Goal: Information Seeking & Learning: Learn about a topic

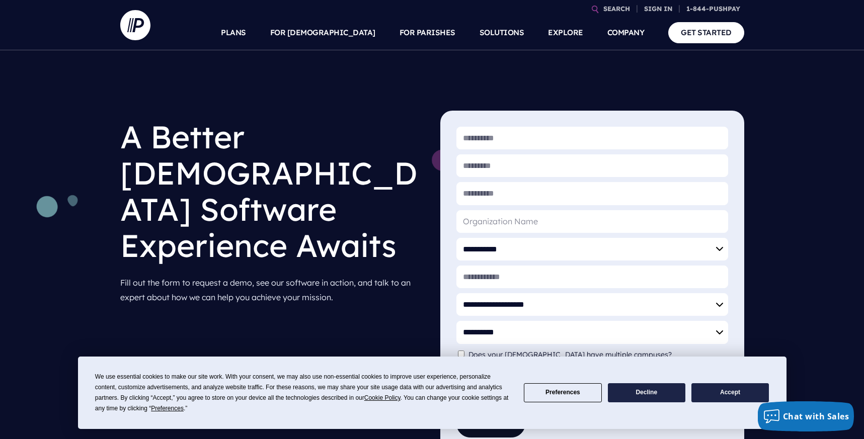
click at [737, 388] on button "Accept" at bounding box center [729, 393] width 77 height 20
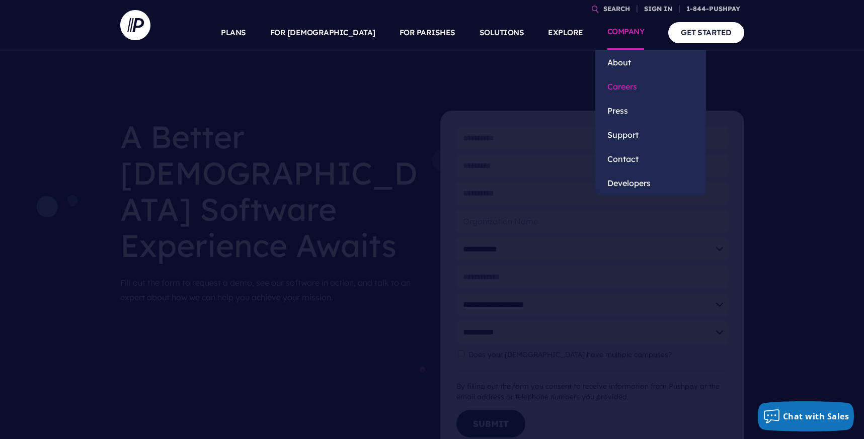
click at [630, 89] on link "Careers" at bounding box center [650, 86] width 111 height 24
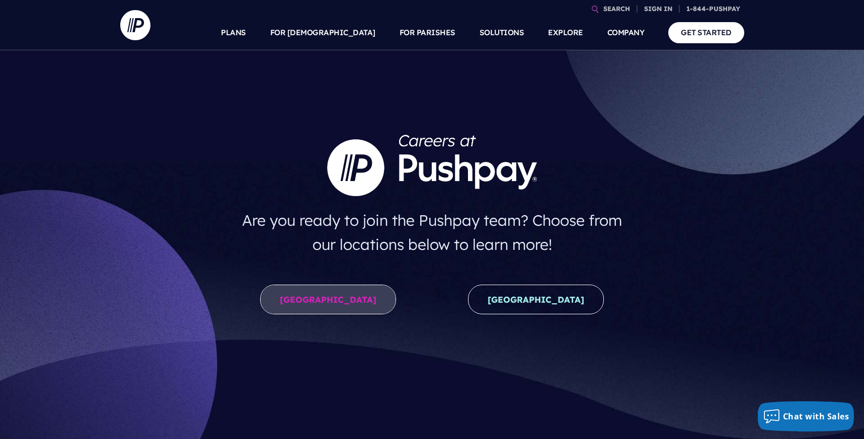
click at [333, 293] on link "United States" at bounding box center [328, 300] width 136 height 30
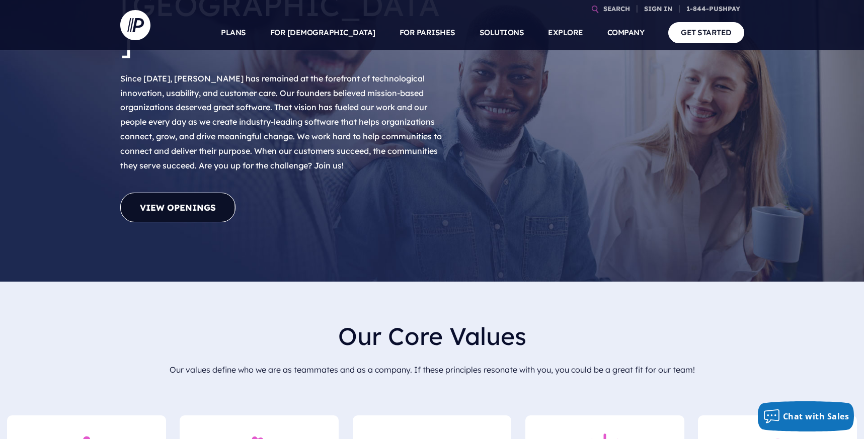
click at [181, 193] on link "View Openings" at bounding box center [177, 208] width 115 height 30
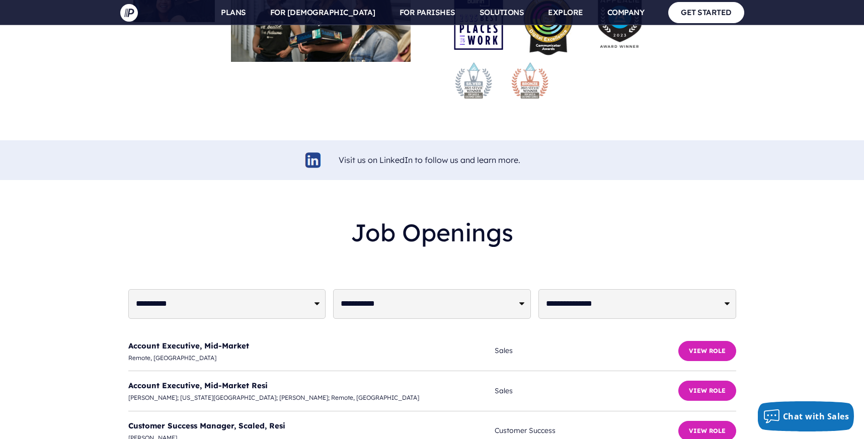
scroll to position [2244, 0]
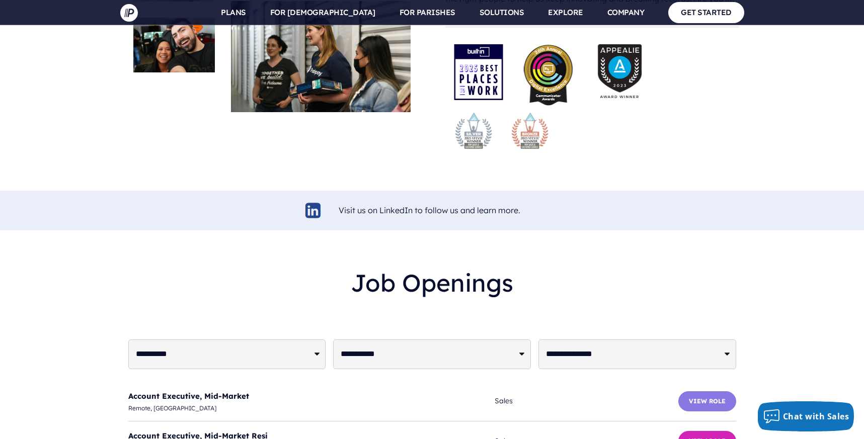
click at [700, 392] on button "View Role" at bounding box center [707, 402] width 58 height 20
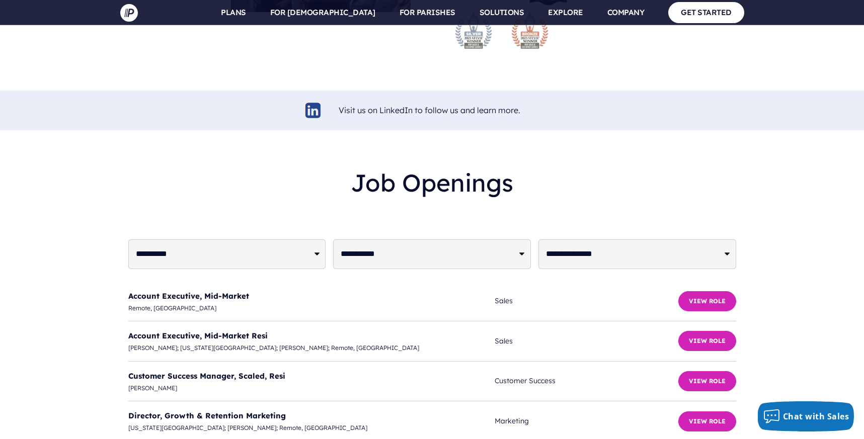
scroll to position [2345, 0]
click at [718, 371] on button "View Role" at bounding box center [707, 381] width 58 height 20
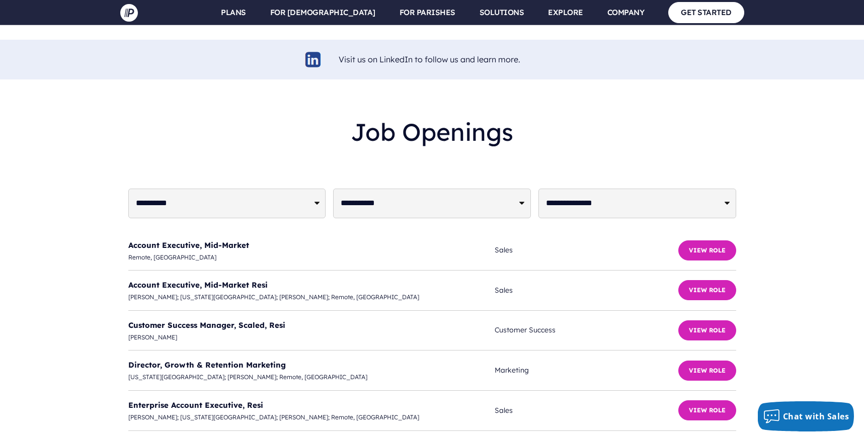
scroll to position [2445, 0]
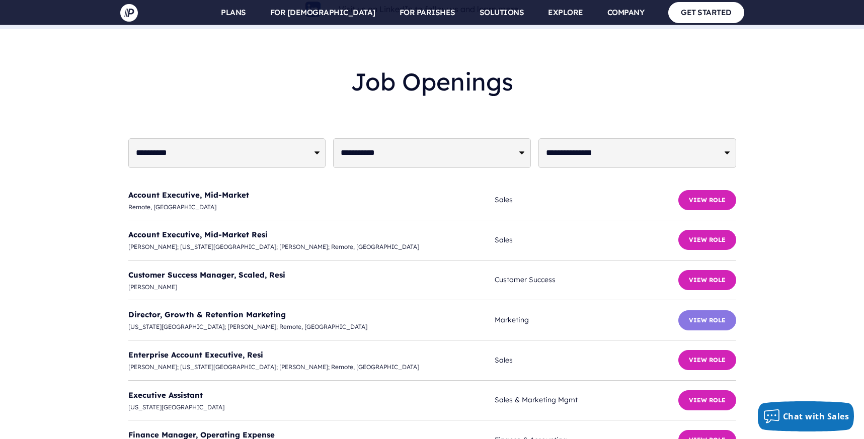
click at [706, 310] on button "View Role" at bounding box center [707, 320] width 58 height 20
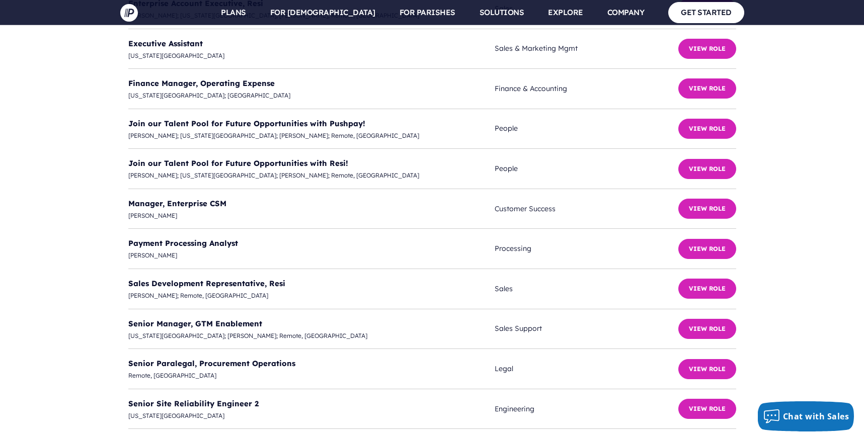
scroll to position [2797, 0]
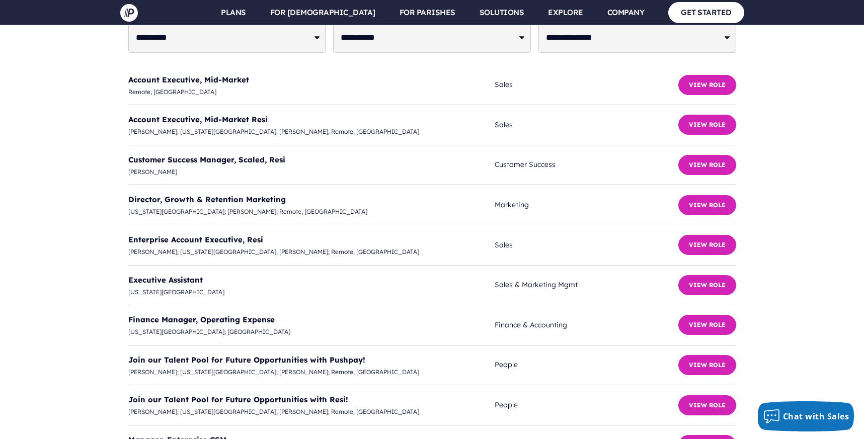
scroll to position [2546, 0]
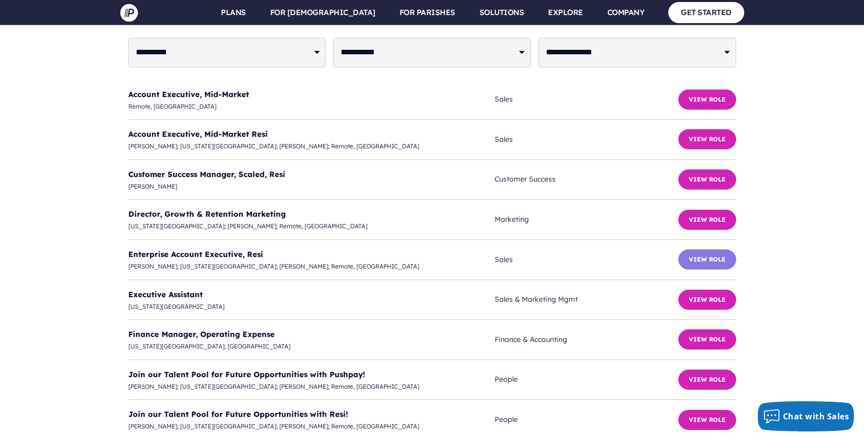
click at [710, 250] on button "View Role" at bounding box center [707, 260] width 58 height 20
click at [694, 290] on button "View Role" at bounding box center [707, 300] width 58 height 20
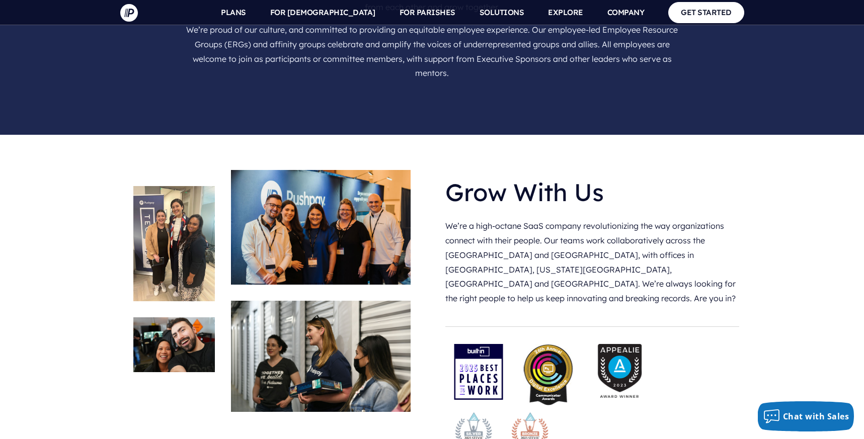
scroll to position [1942, 0]
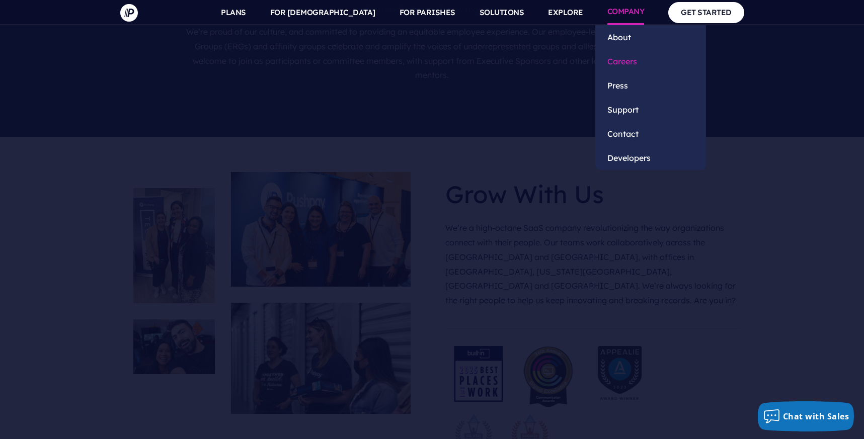
click at [622, 60] on link "Careers" at bounding box center [650, 61] width 111 height 24
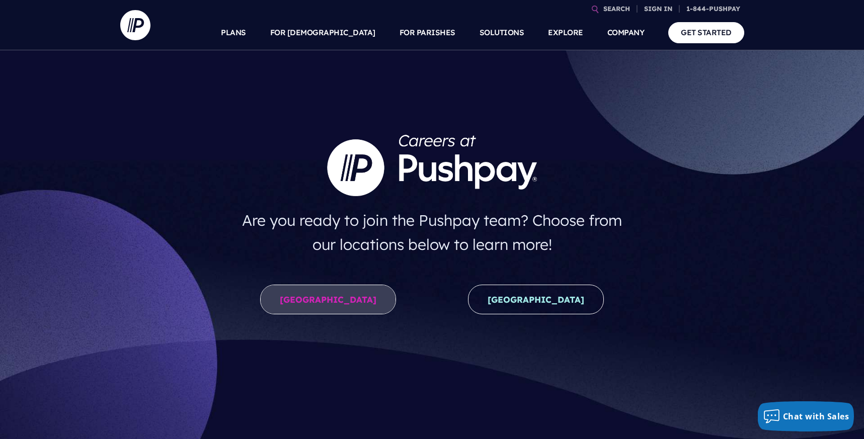
click at [326, 288] on link "United States" at bounding box center [328, 300] width 136 height 30
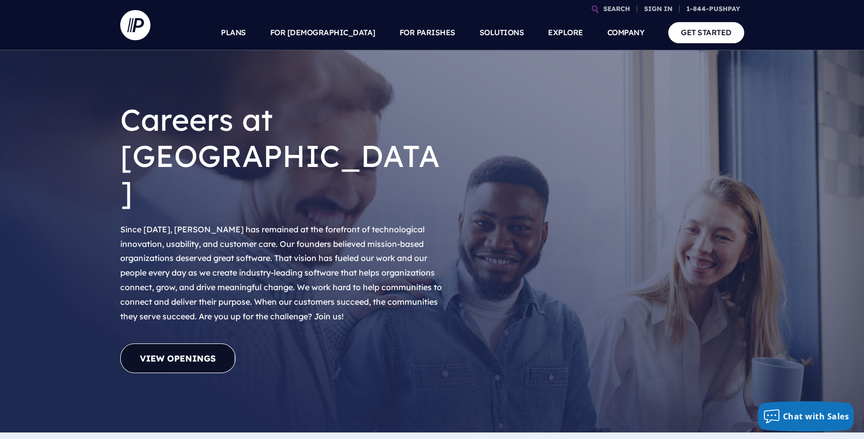
click at [178, 344] on link "View Openings" at bounding box center [177, 359] width 115 height 30
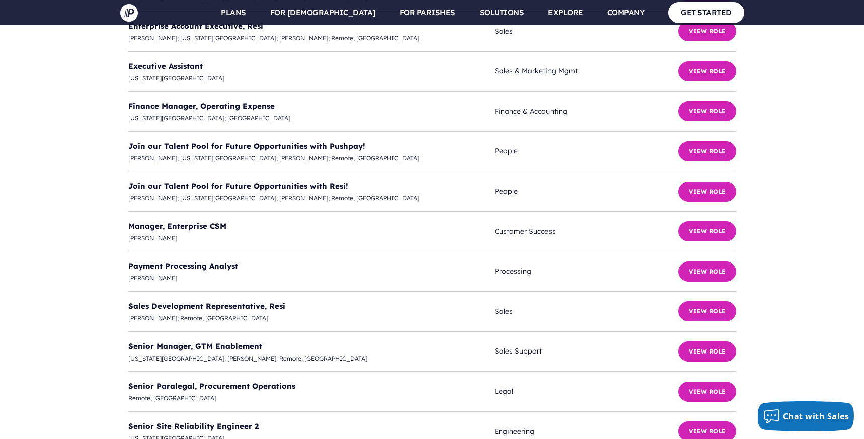
scroll to position [2797, 0]
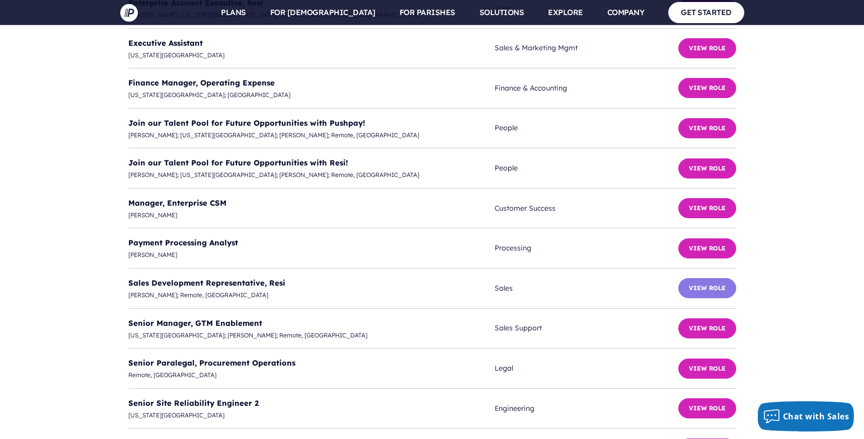
click at [692, 278] on button "View Role" at bounding box center [707, 288] width 58 height 20
